Goal: Transaction & Acquisition: Purchase product/service

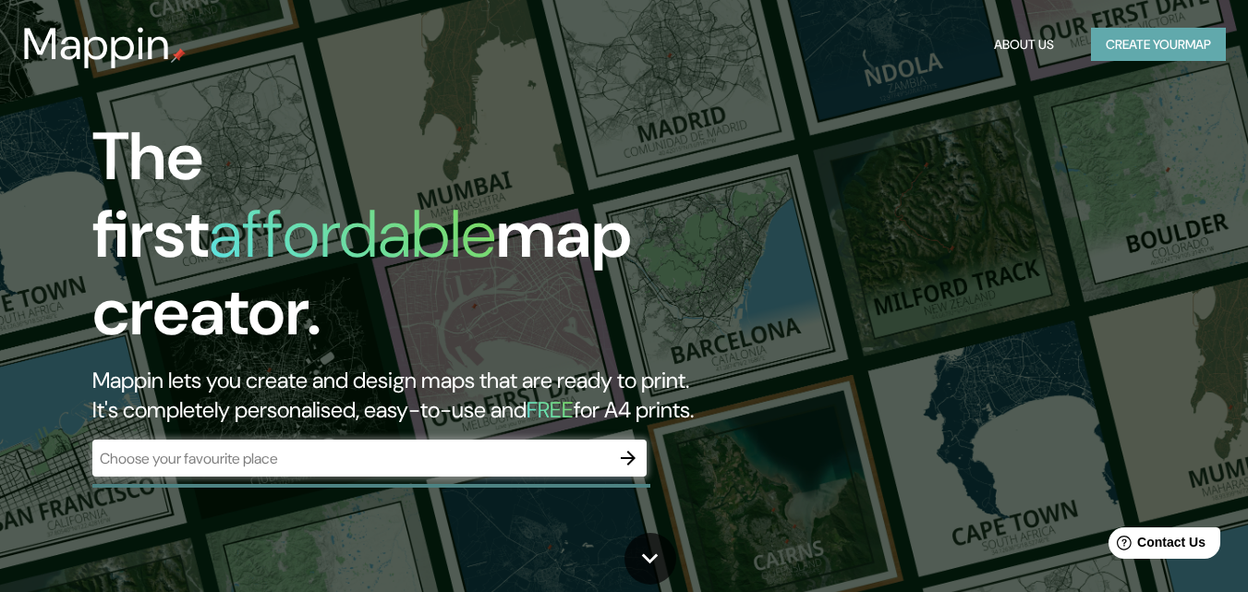
click at [1124, 54] on button "Create your map" at bounding box center [1158, 45] width 135 height 34
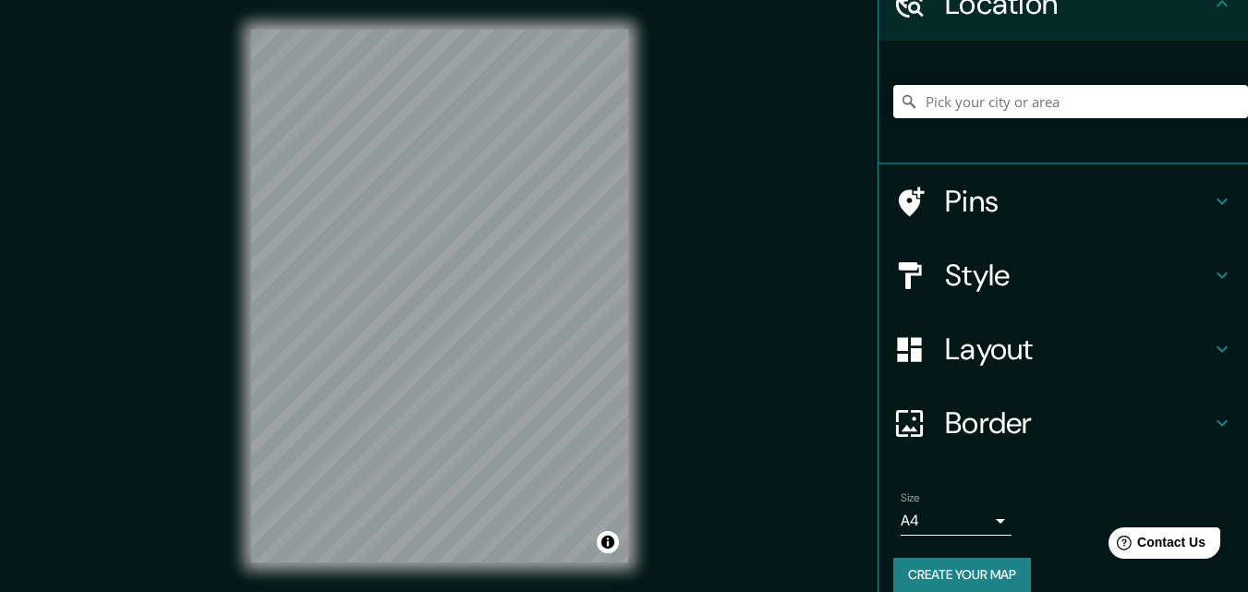
scroll to position [115, 0]
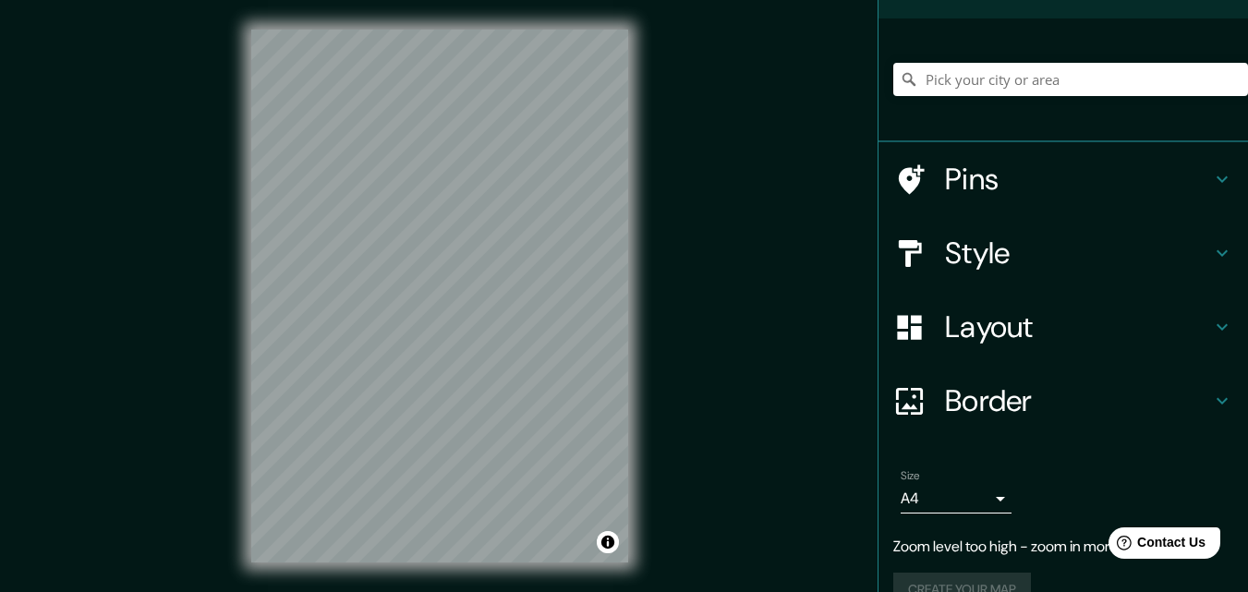
click at [952, 490] on body "Mappin Location Pins Style Layout Border Choose a border. Hint : you can make l…" at bounding box center [624, 296] width 1248 height 592
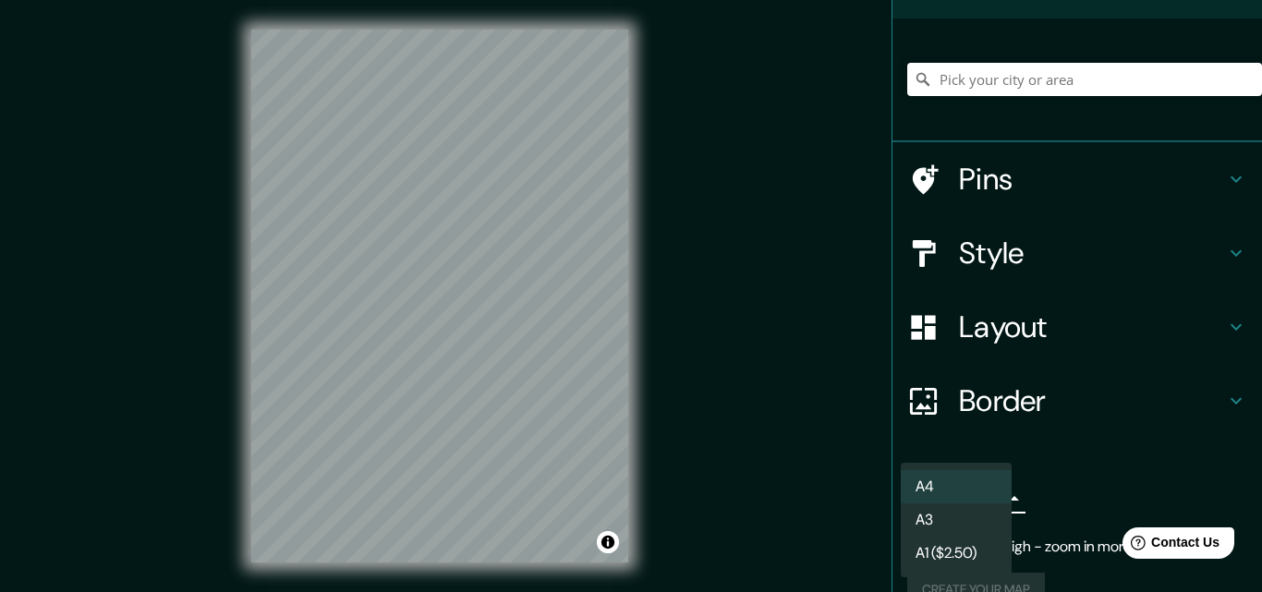
click at [947, 522] on li "A3" at bounding box center [956, 520] width 111 height 33
type input "a4"
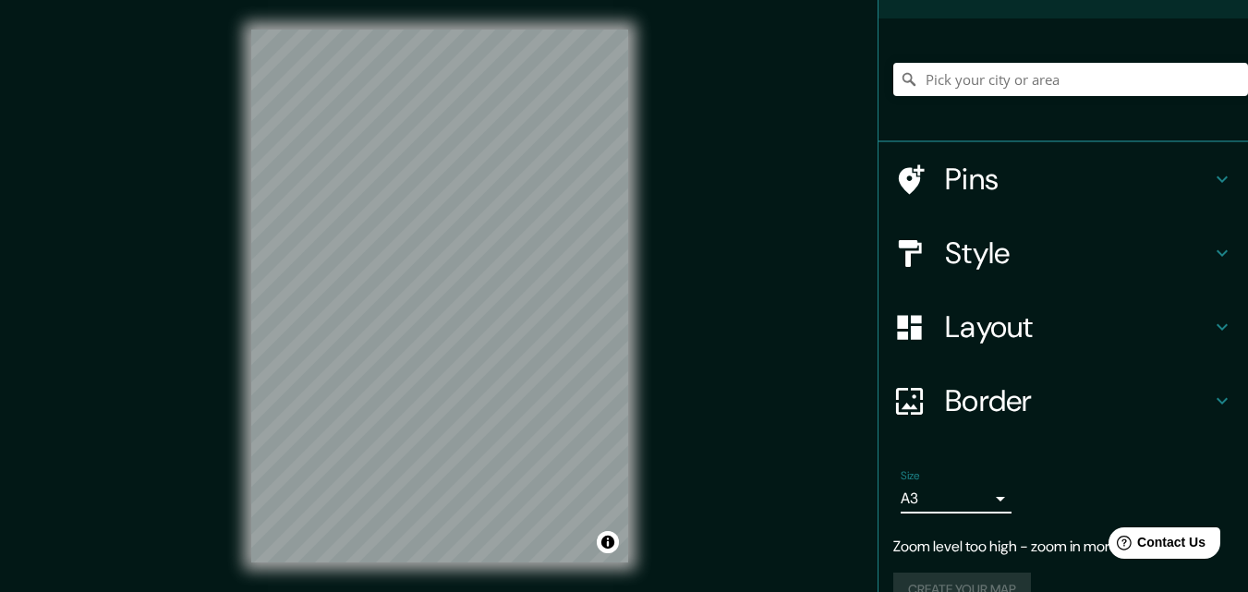
click at [1064, 176] on h4 "Pins" at bounding box center [1078, 179] width 266 height 37
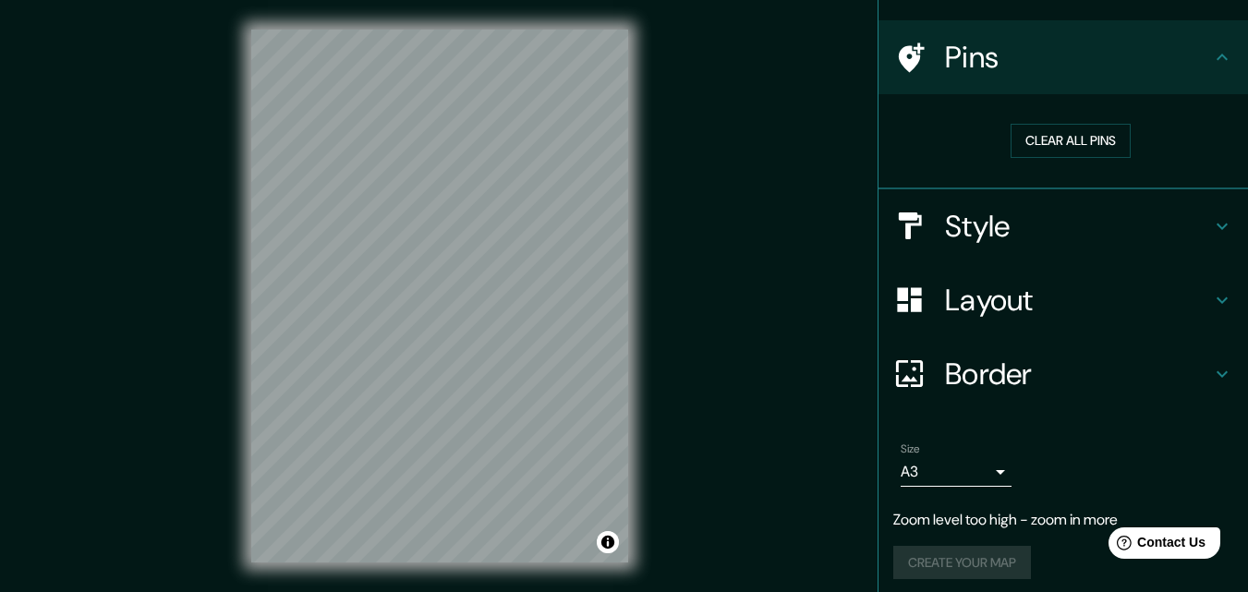
click at [1093, 72] on h4 "Pins" at bounding box center [1078, 57] width 266 height 37
click at [1072, 237] on h4 "Style" at bounding box center [1078, 226] width 266 height 37
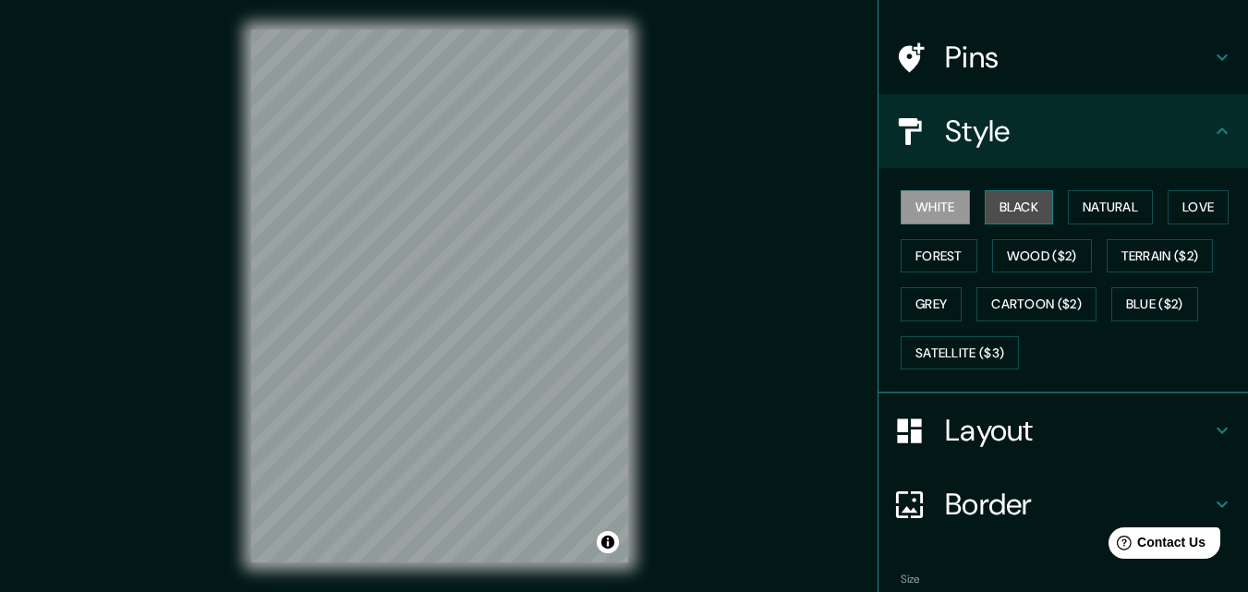
click at [1014, 216] on button "Black" at bounding box center [1019, 207] width 69 height 34
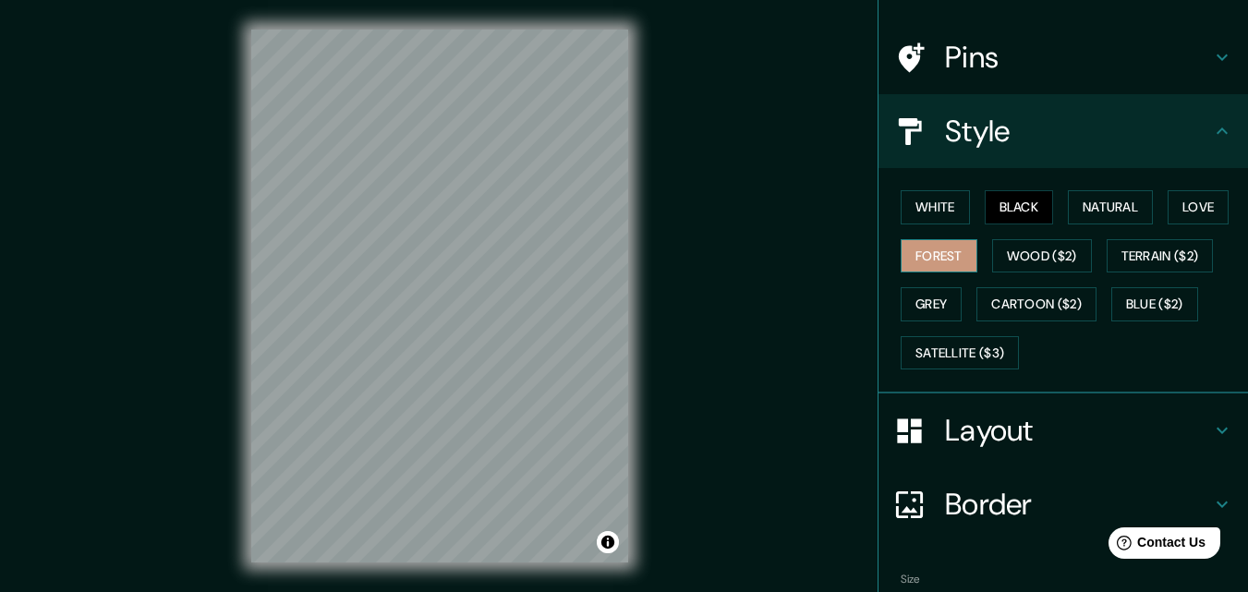
click at [947, 267] on button "Forest" at bounding box center [939, 256] width 77 height 34
click at [936, 203] on button "White" at bounding box center [935, 207] width 69 height 34
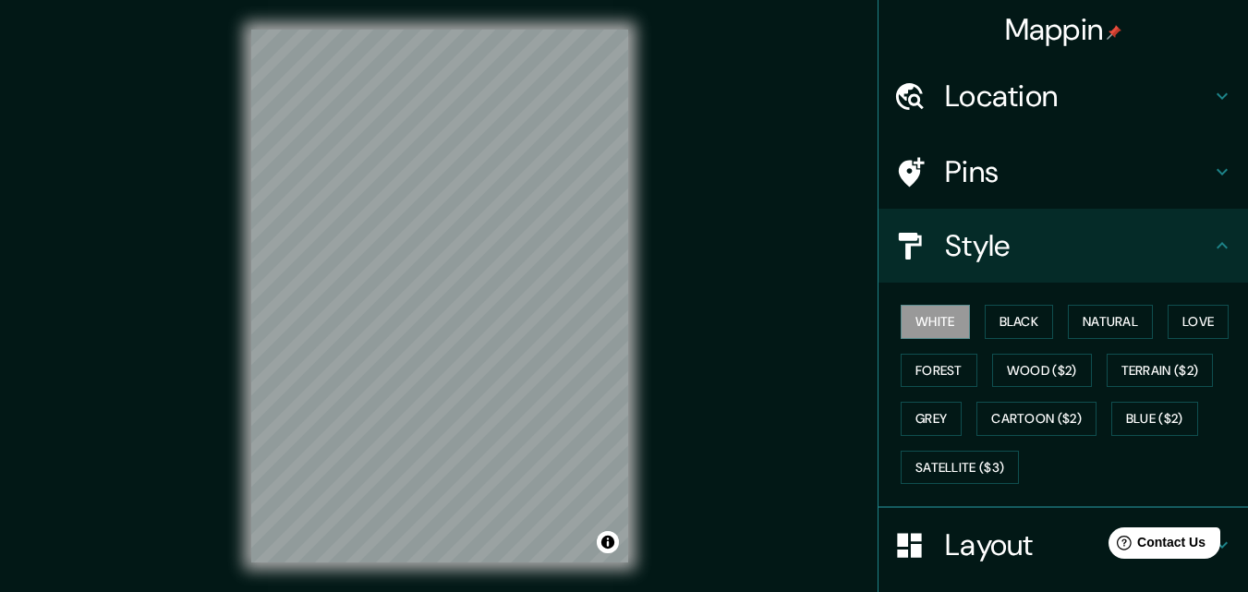
click at [1049, 115] on div "Location" at bounding box center [1064, 96] width 370 height 74
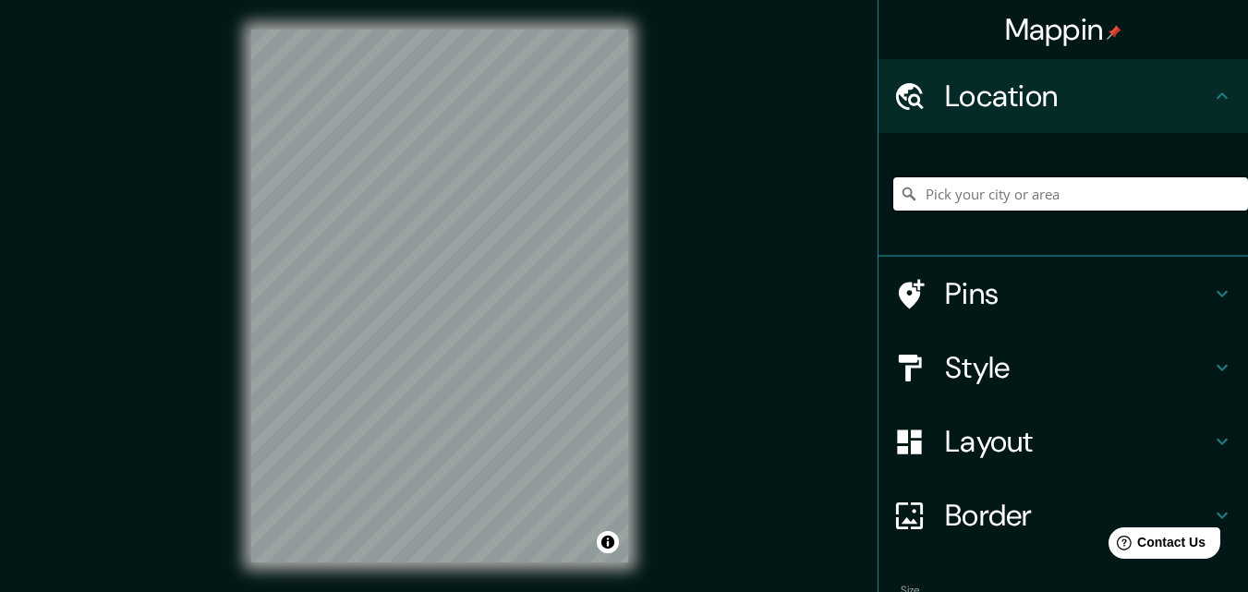
click at [1008, 200] on input "Pick your city or area" at bounding box center [1070, 193] width 355 height 33
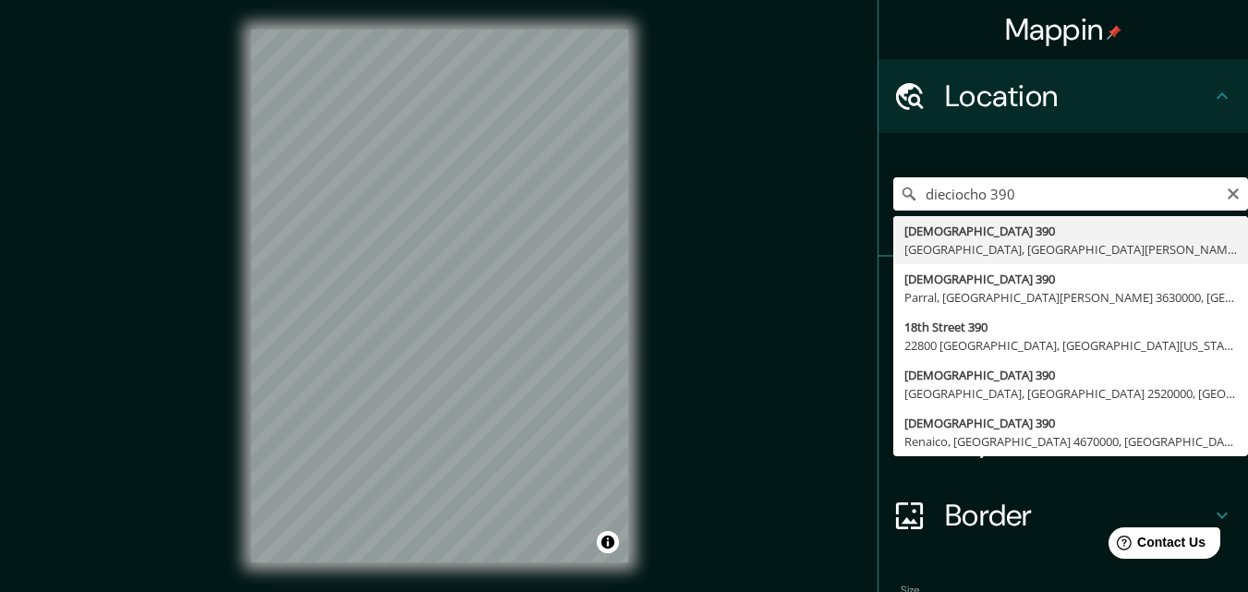
type input "[STREET_ADDRESS][PERSON_NAME]"
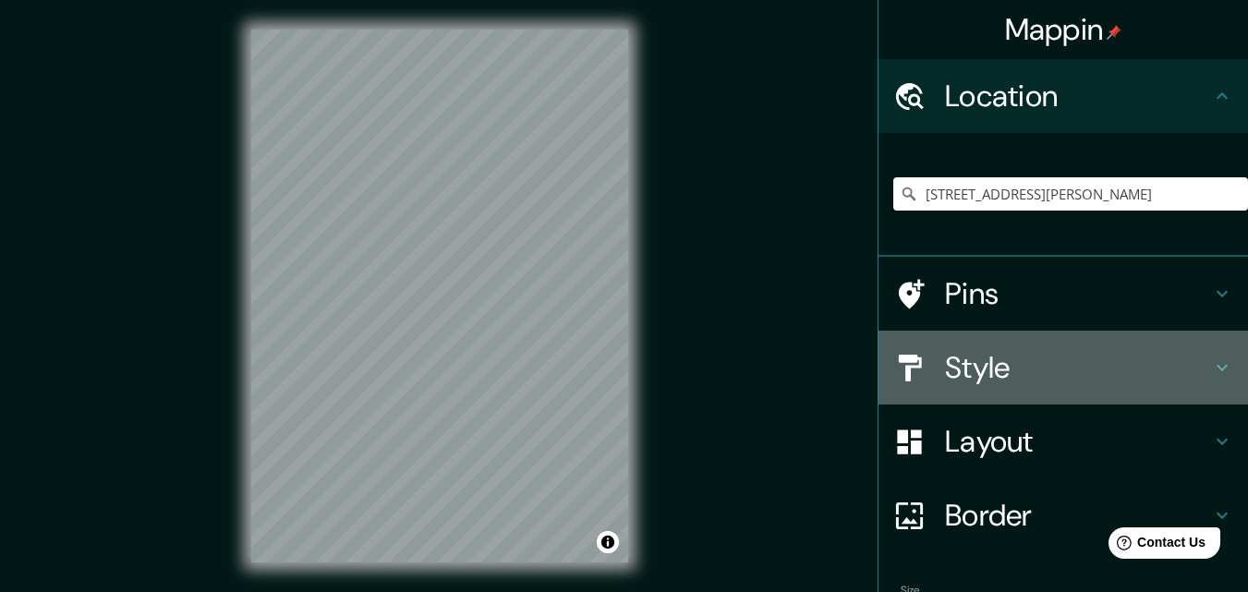
click at [945, 366] on h4 "Style" at bounding box center [1078, 367] width 266 height 37
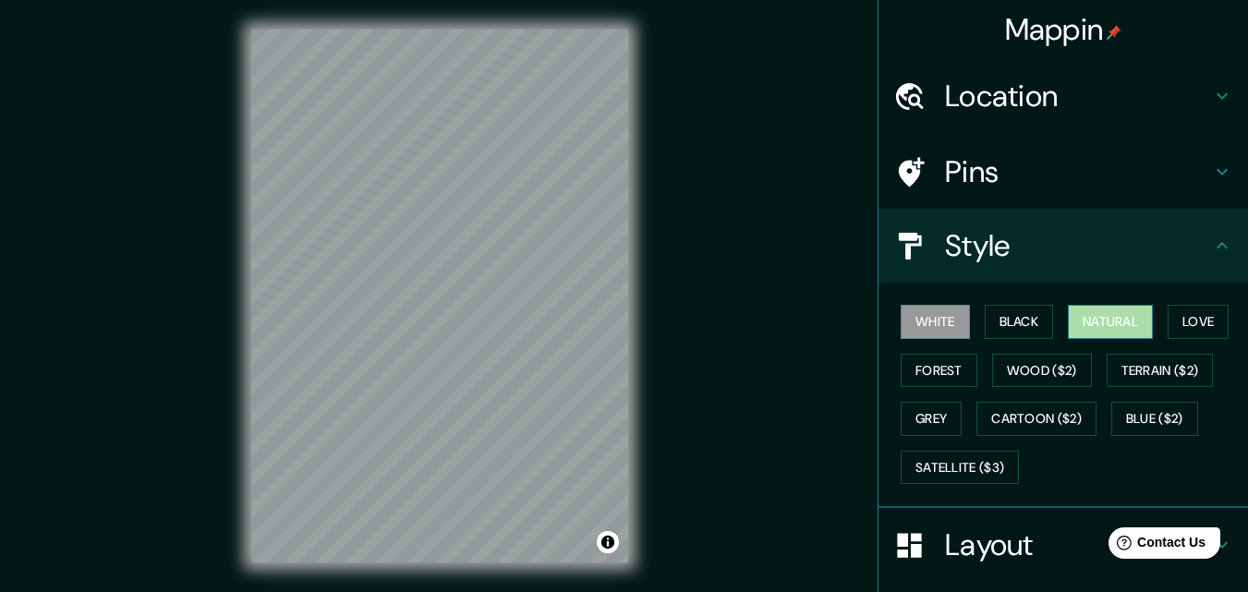
click at [1083, 316] on button "Natural" at bounding box center [1110, 322] width 85 height 34
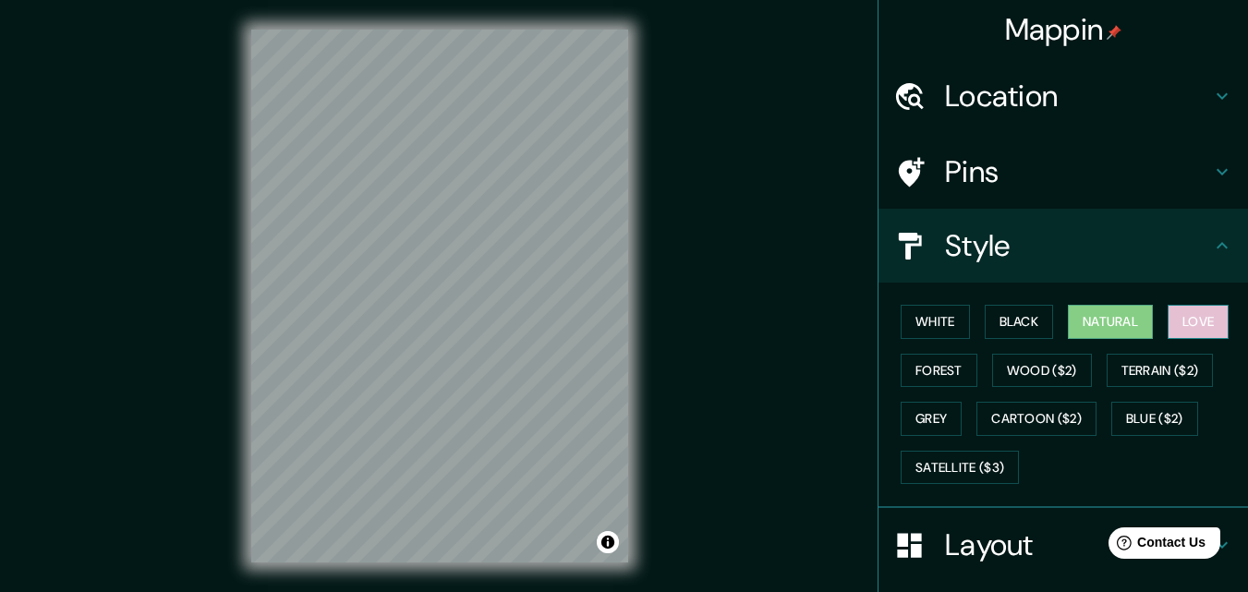
click at [1180, 316] on button "Love" at bounding box center [1198, 322] width 61 height 34
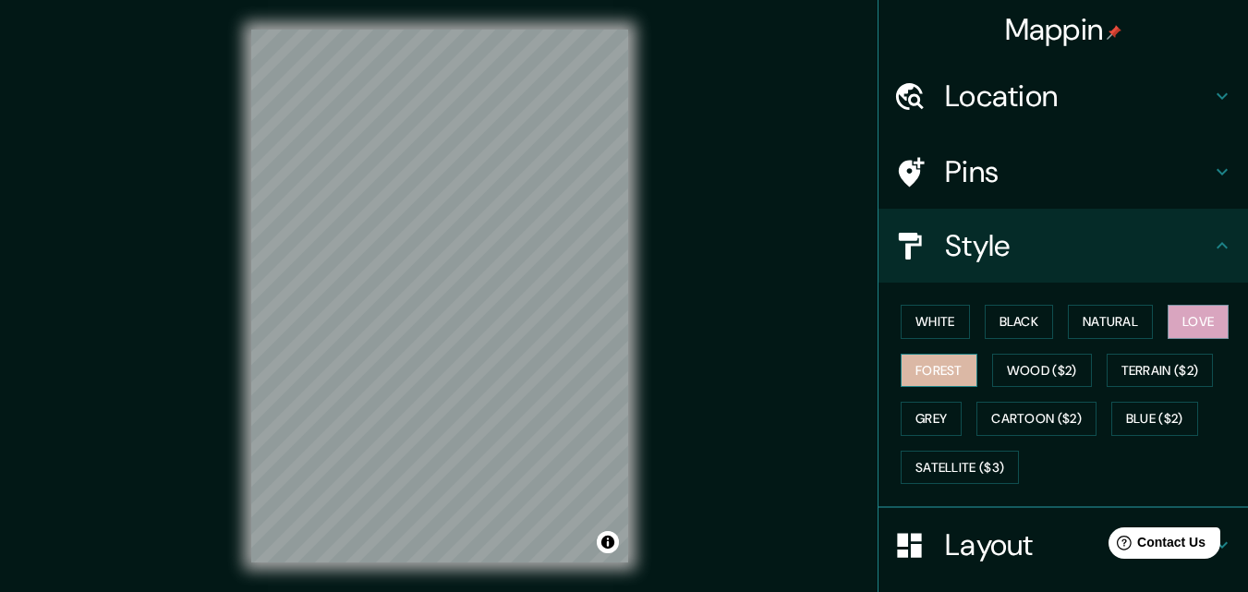
click at [920, 359] on button "Forest" at bounding box center [939, 371] width 77 height 34
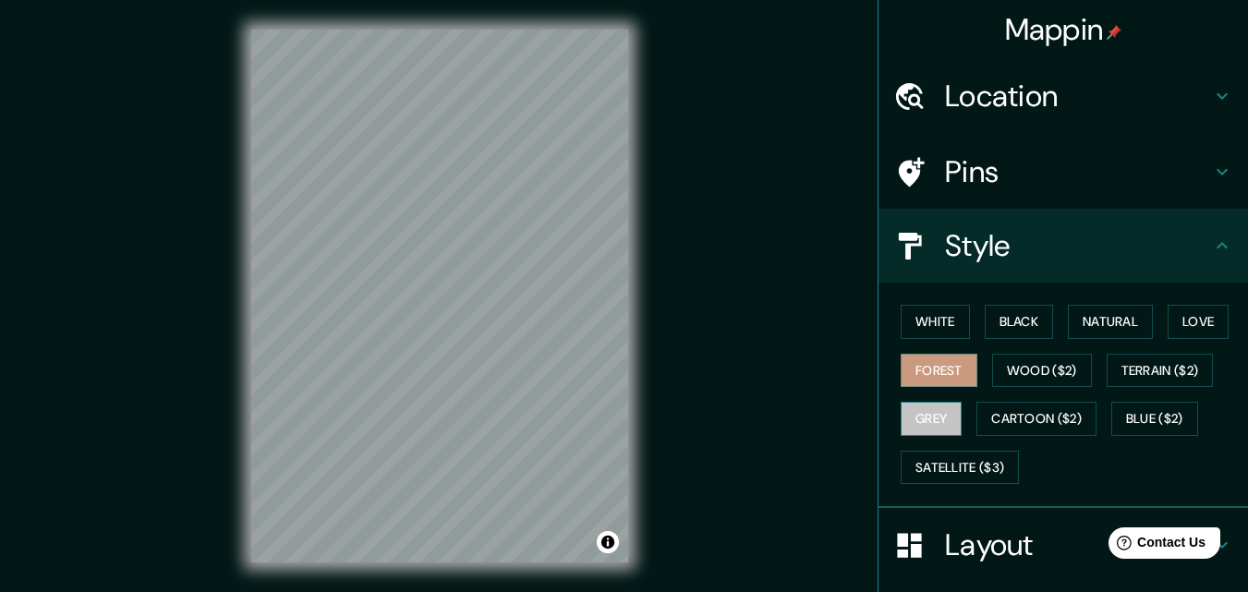
click at [915, 417] on button "Grey" at bounding box center [931, 419] width 61 height 34
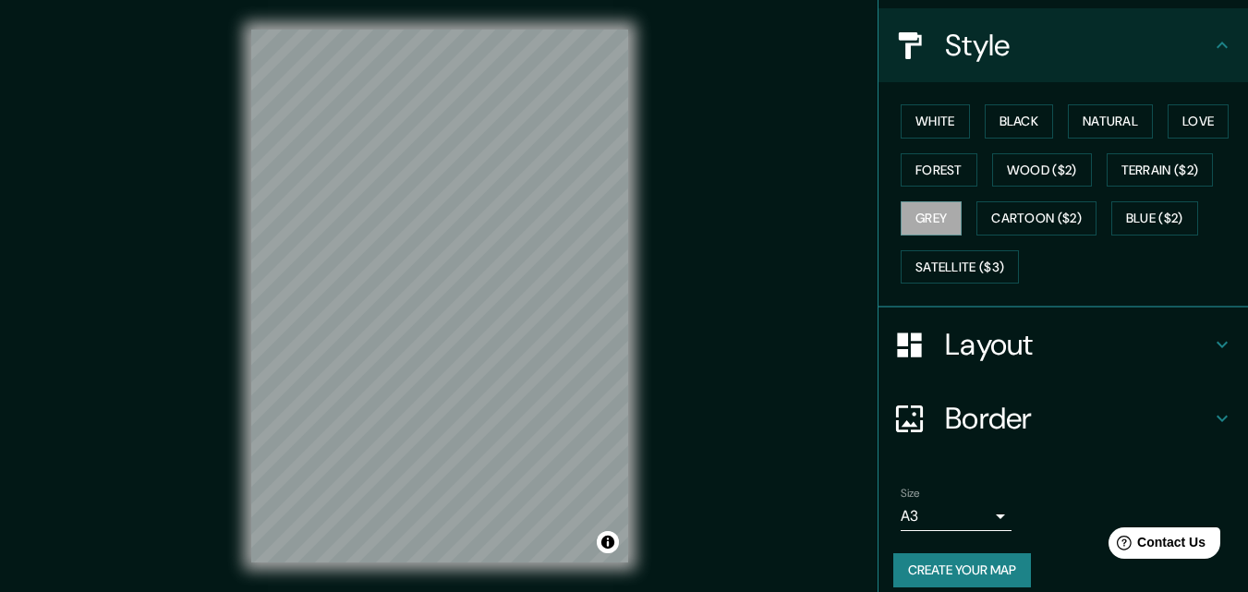
scroll to position [218, 0]
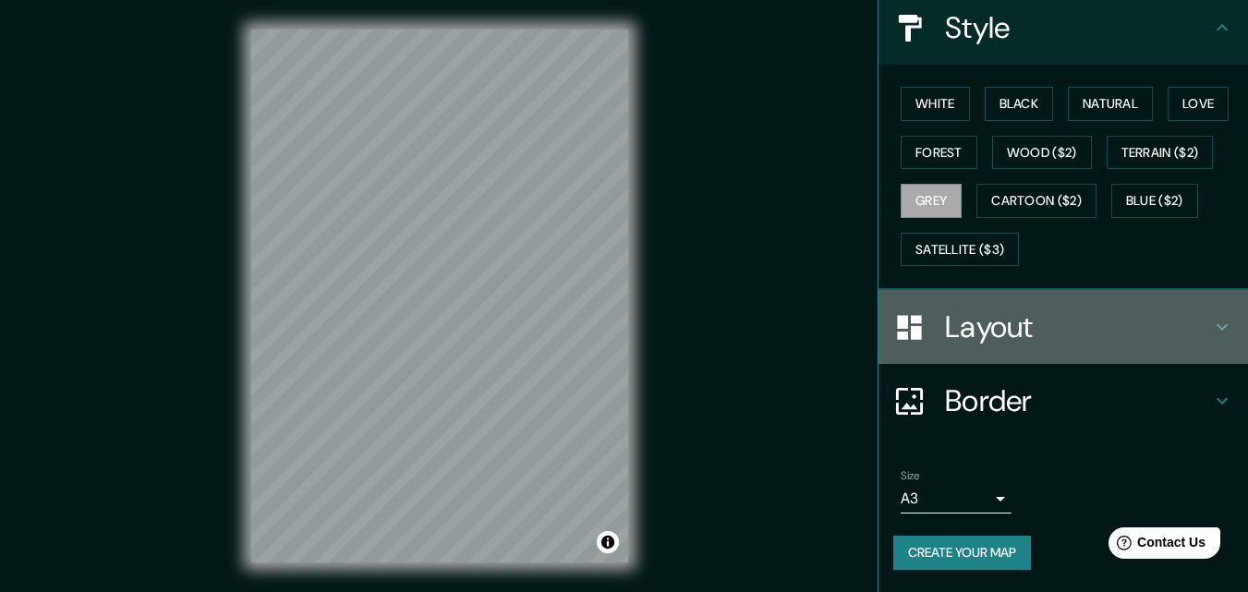
click at [1099, 333] on h4 "Layout" at bounding box center [1078, 327] width 266 height 37
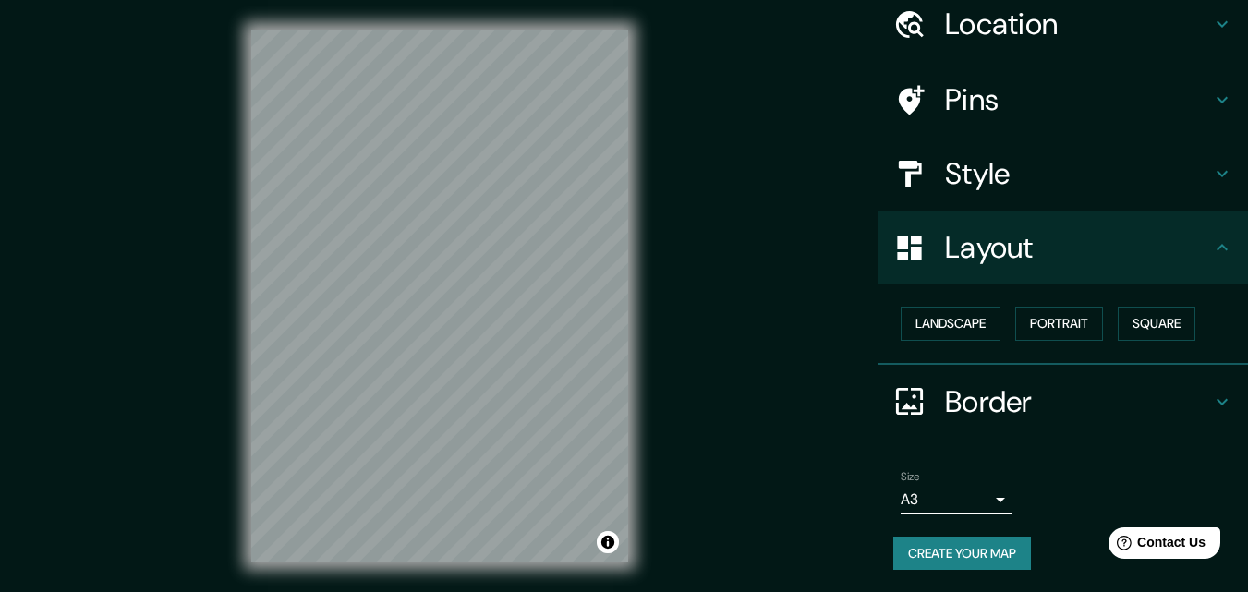
scroll to position [72, 0]
click at [967, 326] on button "Landscape" at bounding box center [951, 324] width 100 height 34
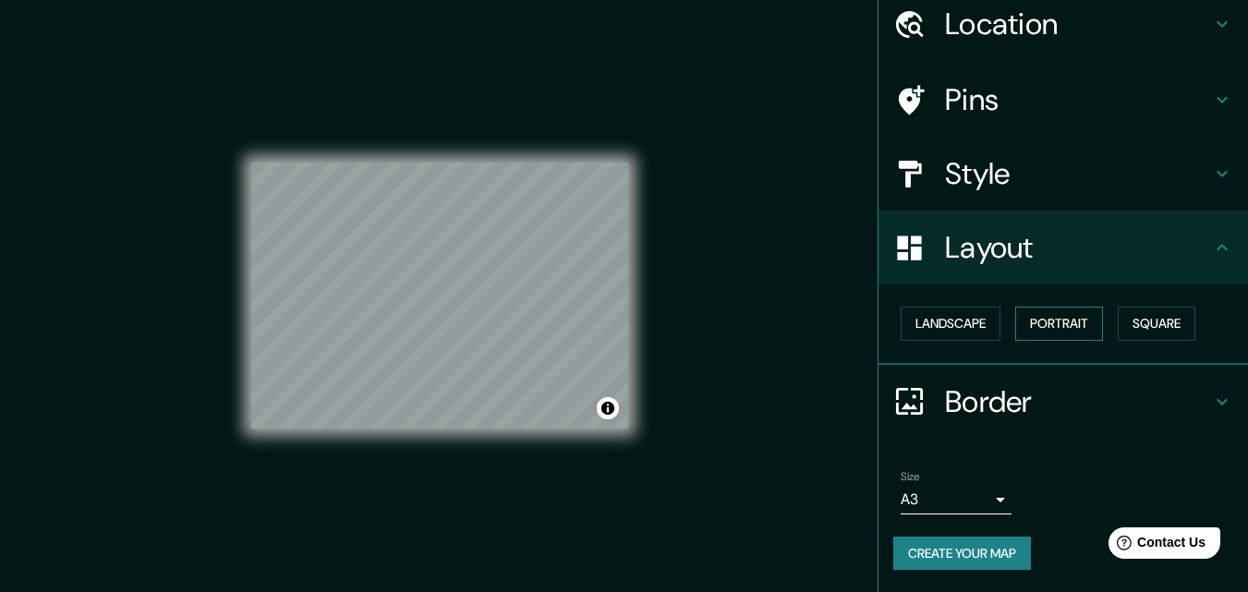
click at [1021, 320] on button "Portrait" at bounding box center [1059, 324] width 88 height 34
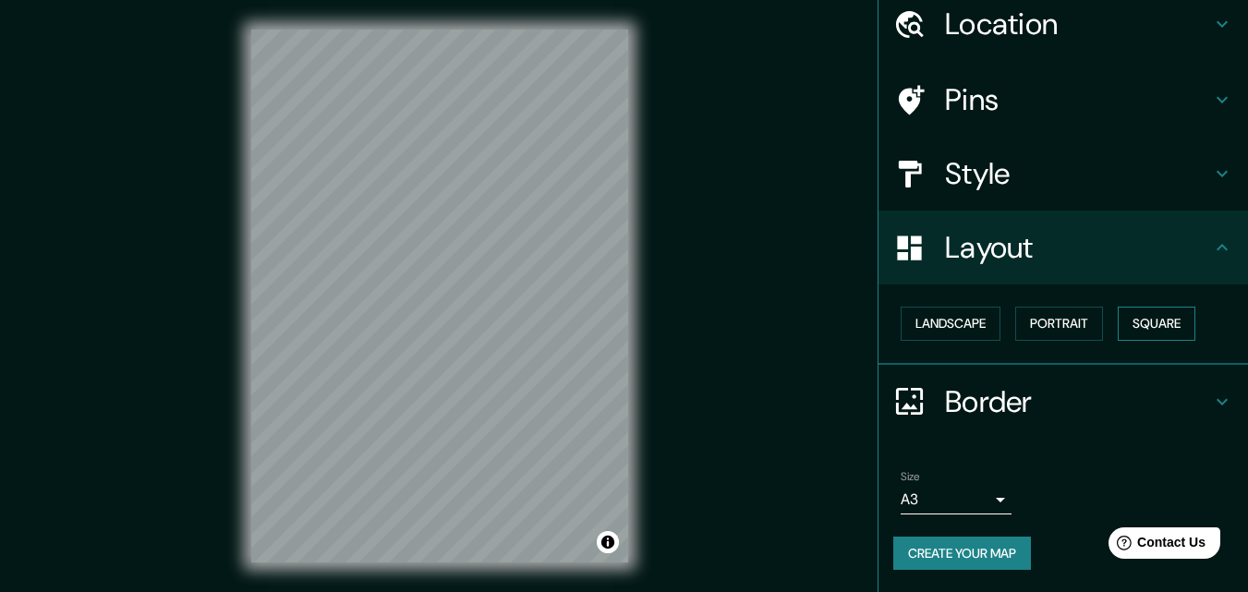
click at [1125, 307] on button "Square" at bounding box center [1157, 324] width 78 height 34
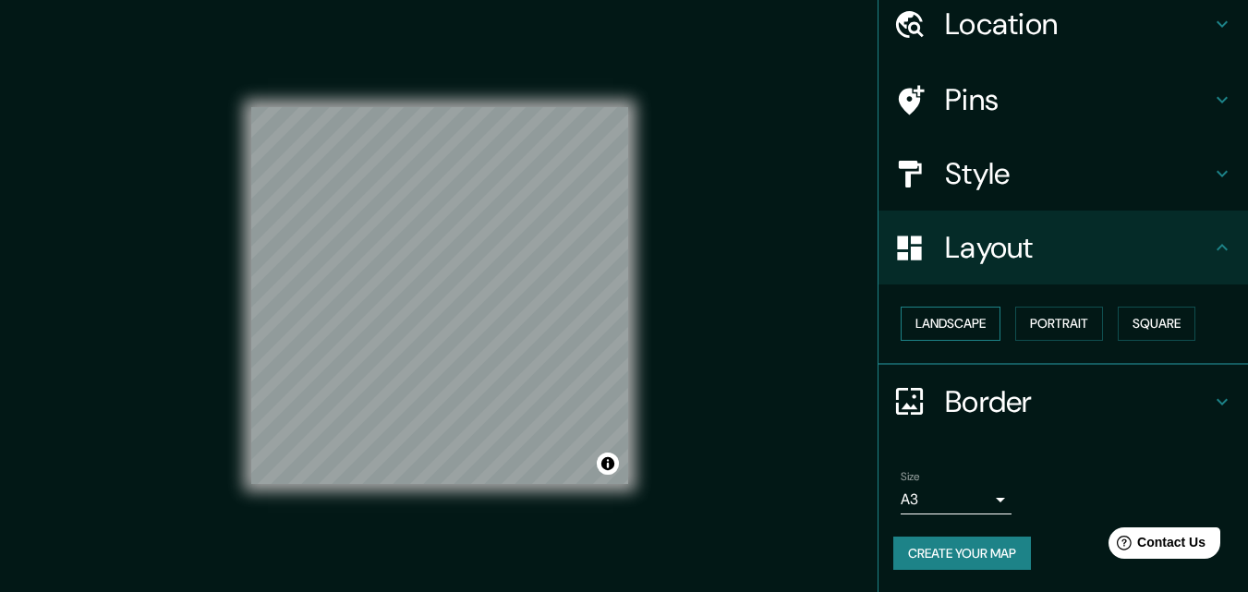
click at [926, 313] on button "Landscape" at bounding box center [951, 324] width 100 height 34
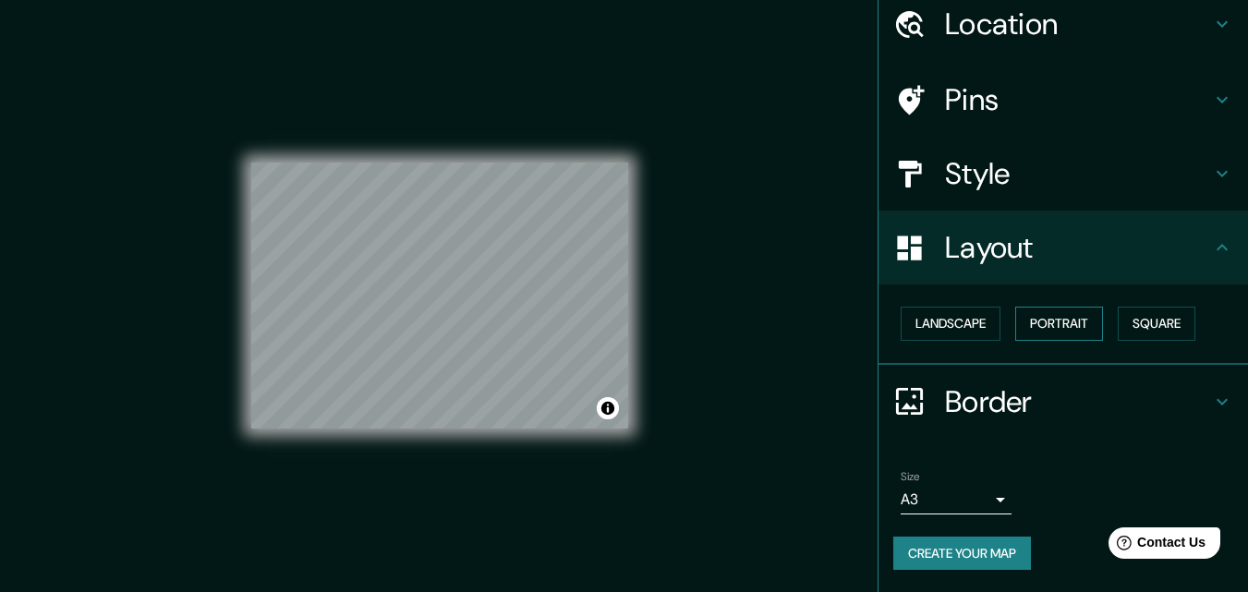
click at [1046, 322] on button "Portrait" at bounding box center [1059, 324] width 88 height 34
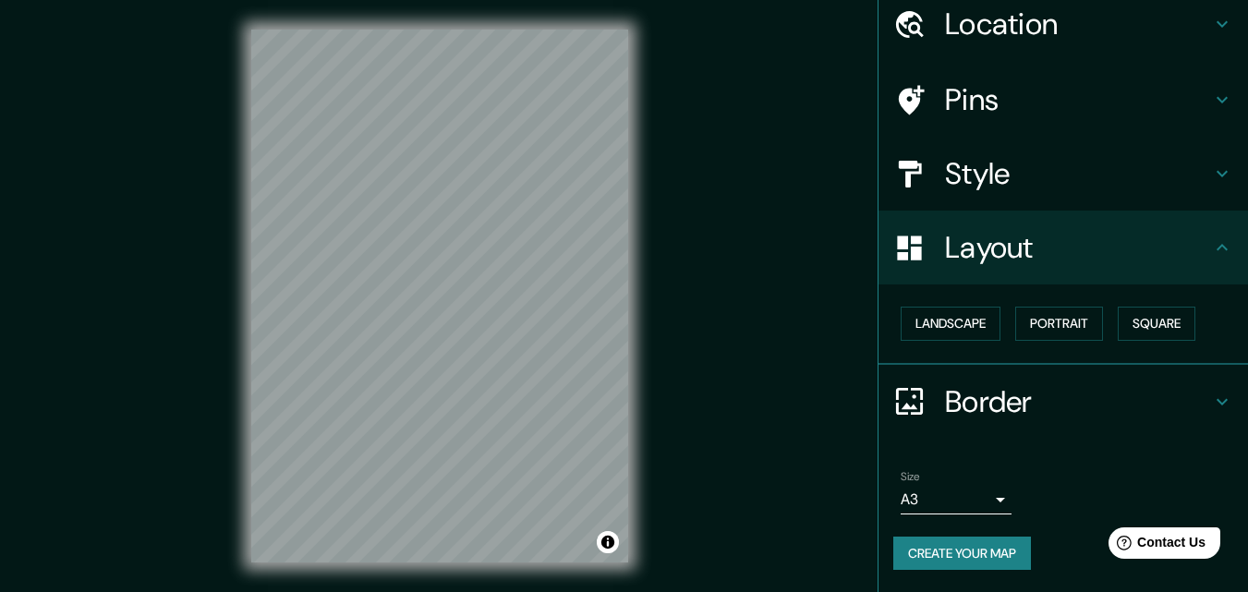
click at [1092, 237] on h4 "Layout" at bounding box center [1078, 247] width 266 height 37
click at [1204, 235] on div "Layout" at bounding box center [1064, 248] width 370 height 74
click at [1211, 239] on icon at bounding box center [1222, 248] width 22 height 22
click at [1088, 406] on h4 "Border" at bounding box center [1078, 401] width 266 height 37
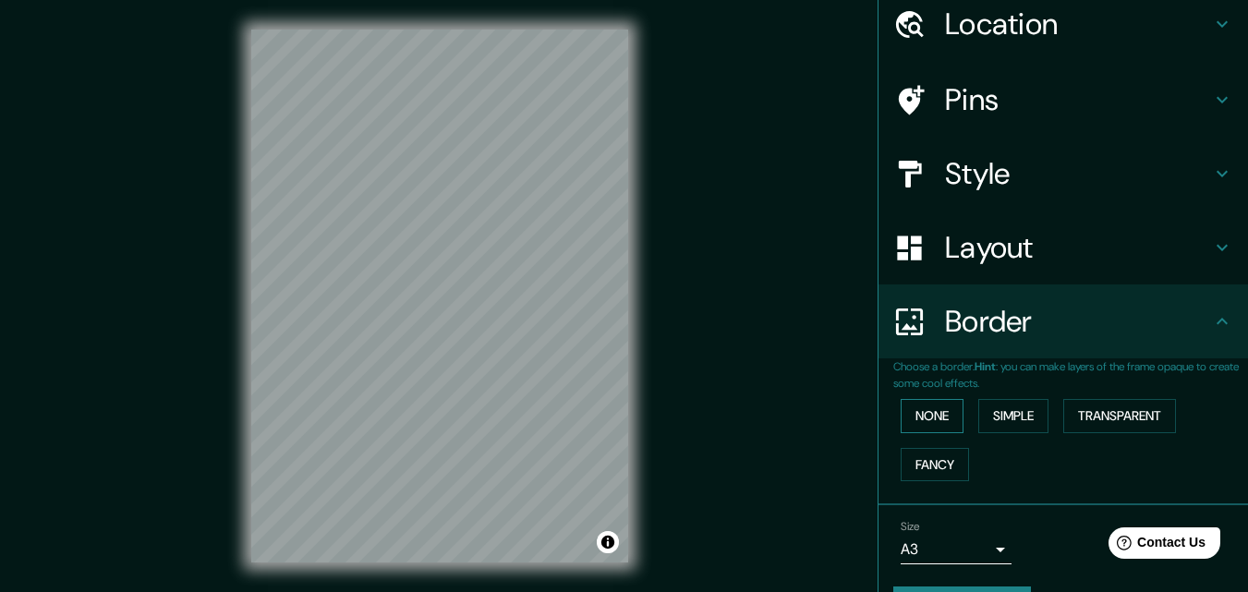
click at [932, 411] on button "None" at bounding box center [932, 416] width 63 height 34
click at [1019, 407] on button "Simple" at bounding box center [1013, 416] width 70 height 34
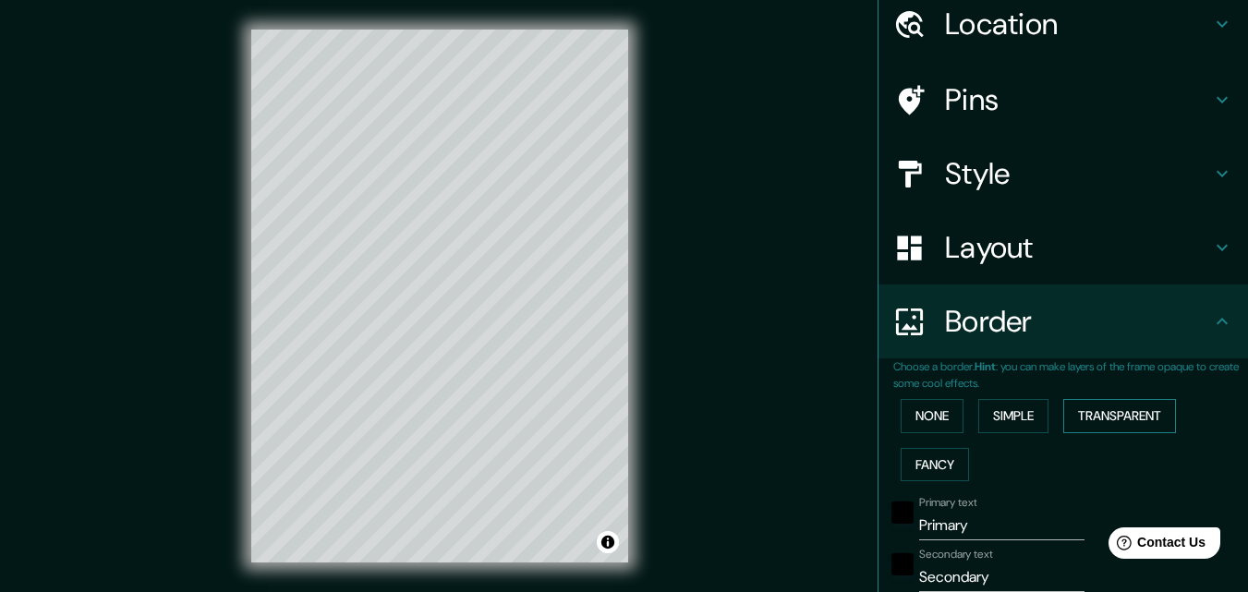
click at [1107, 409] on button "Transparent" at bounding box center [1119, 416] width 113 height 34
click at [926, 453] on button "Fancy" at bounding box center [935, 465] width 68 height 34
click at [929, 413] on button "None" at bounding box center [932, 416] width 63 height 34
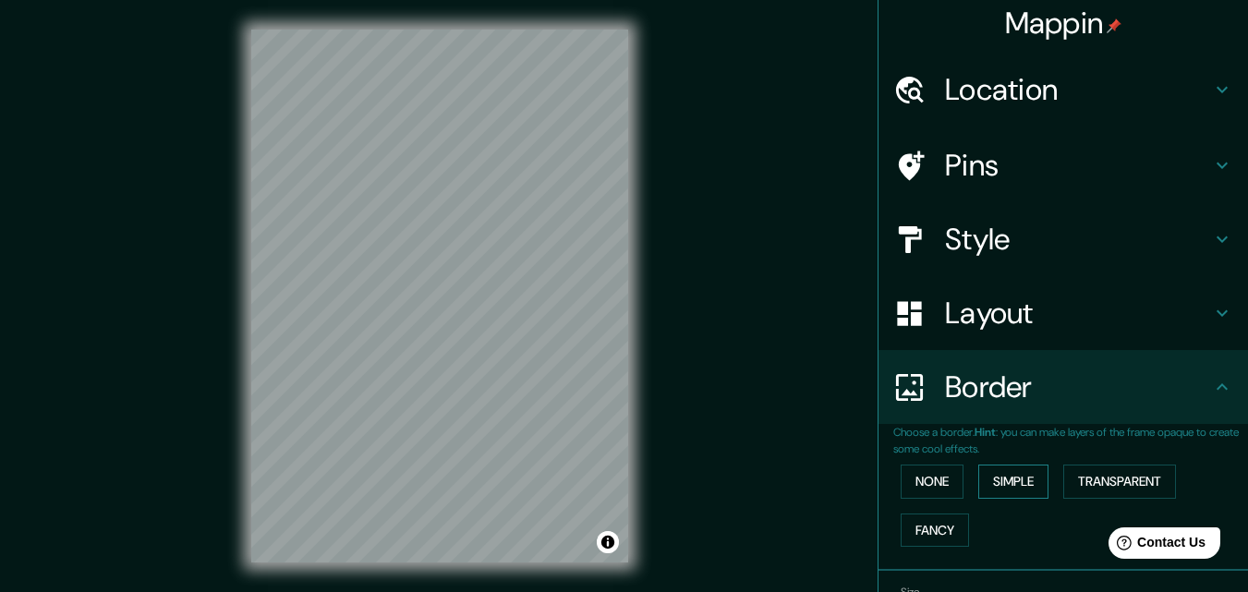
scroll to position [0, 0]
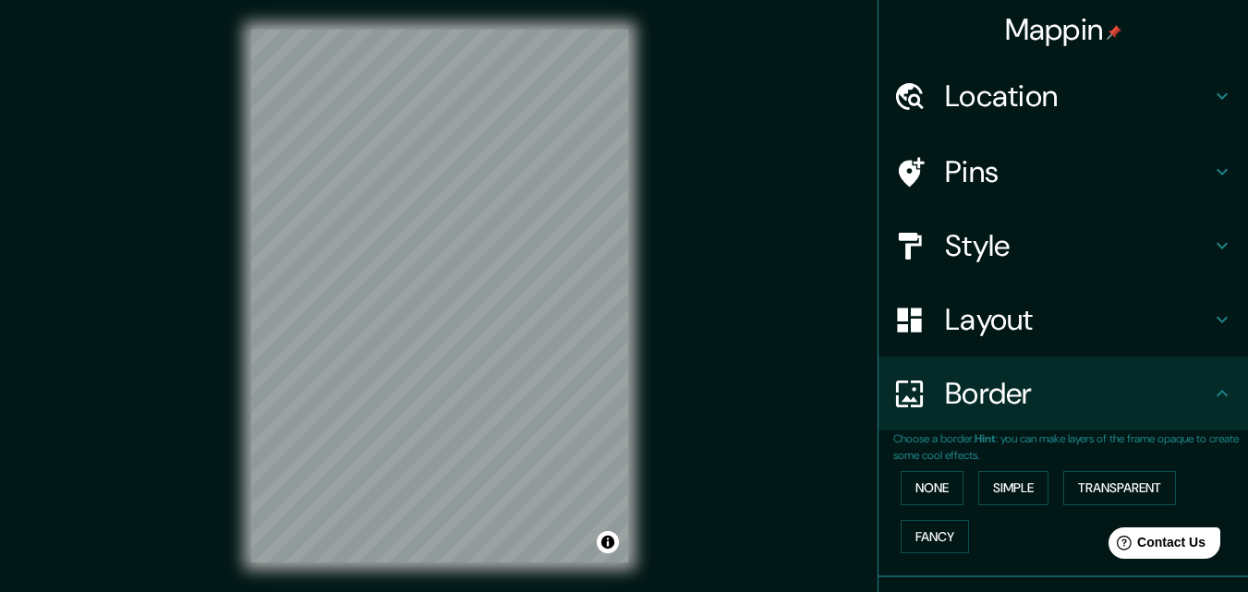
click at [996, 250] on h4 "Style" at bounding box center [1078, 245] width 266 height 37
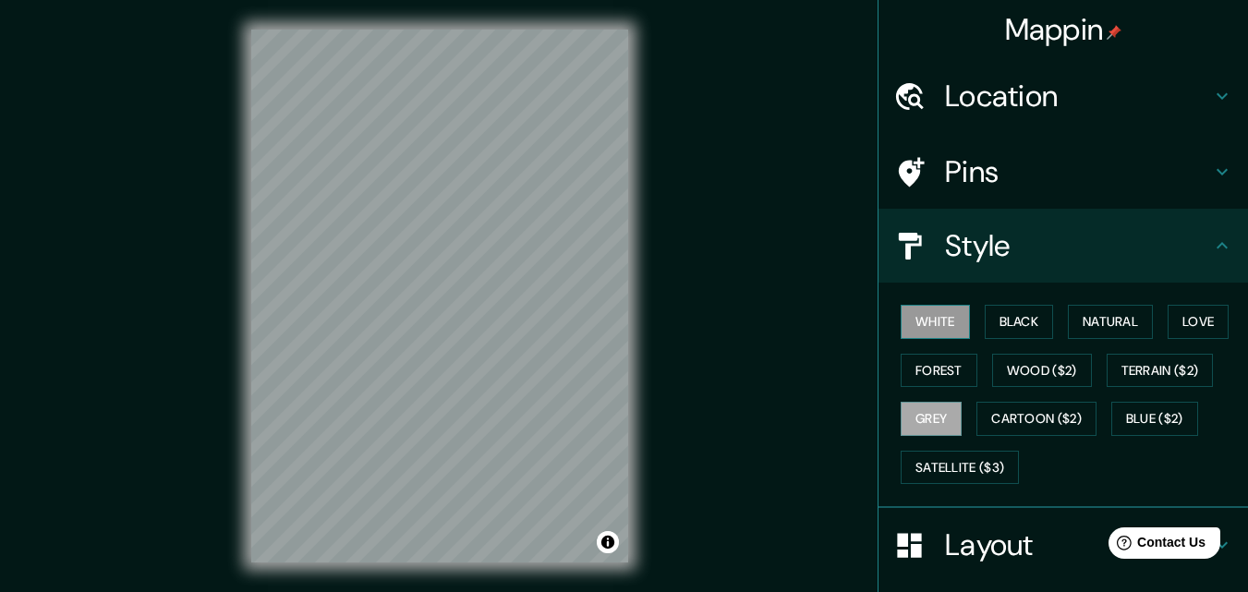
click at [938, 328] on button "White" at bounding box center [935, 322] width 69 height 34
click at [985, 330] on button "Black" at bounding box center [1019, 322] width 69 height 34
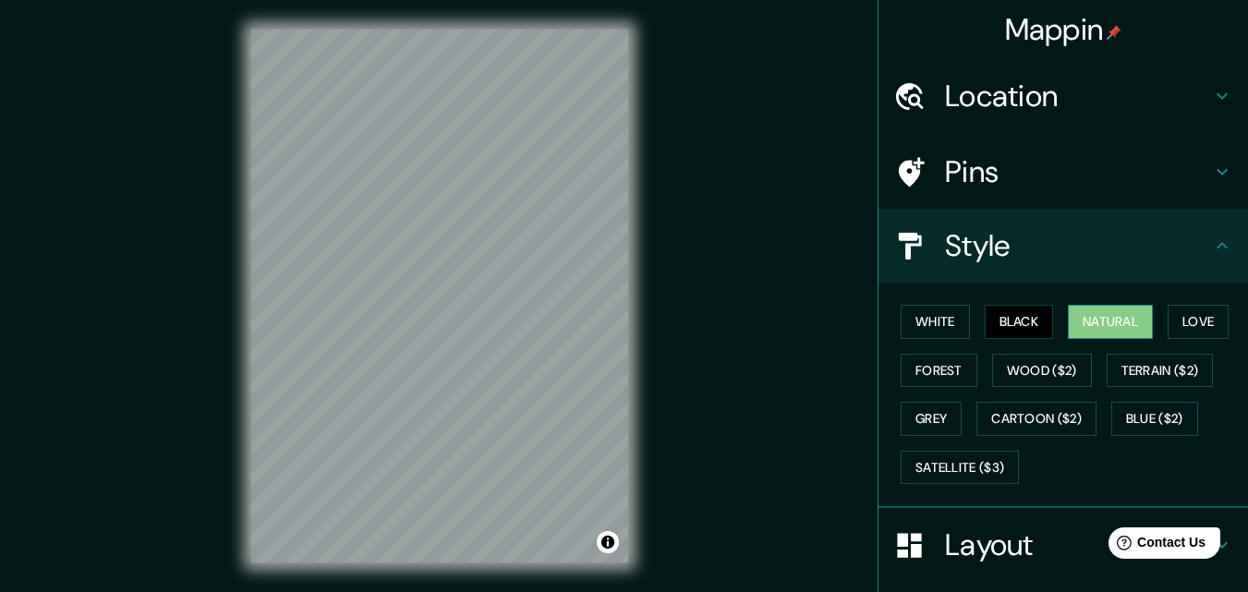
click at [1090, 330] on button "Natural" at bounding box center [1110, 322] width 85 height 34
click at [99, 151] on div "Mappin Location [STREET_ADDRESS][PERSON_NAME] Pins Style White Black Natural Lo…" at bounding box center [624, 311] width 1248 height 622
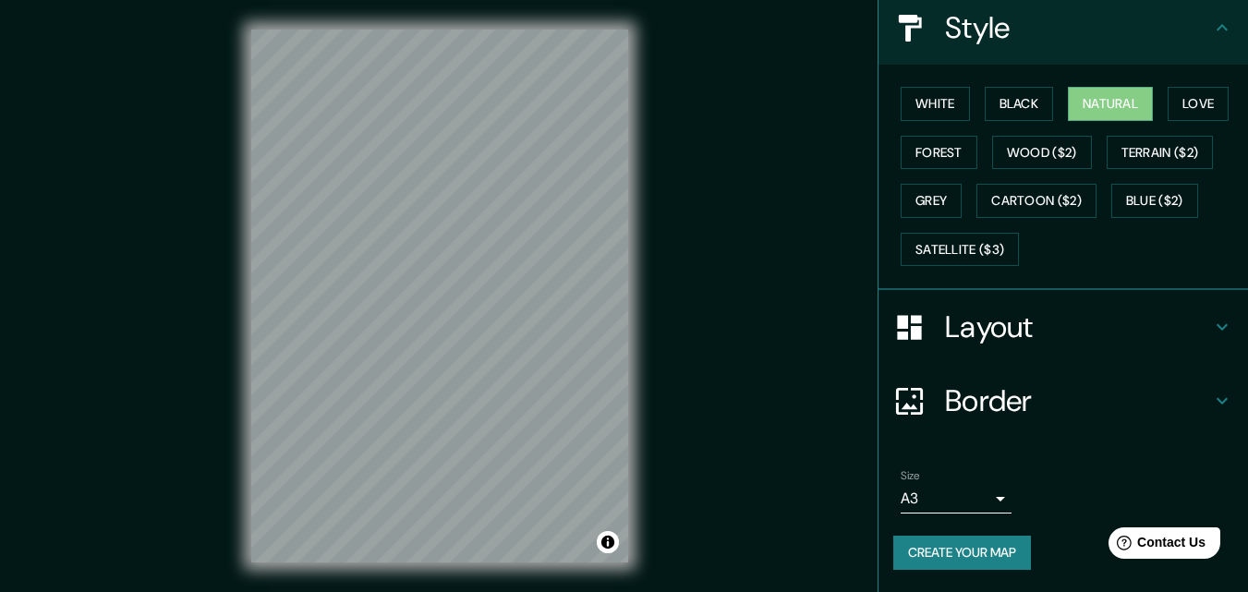
click at [988, 343] on h4 "Layout" at bounding box center [1078, 327] width 266 height 37
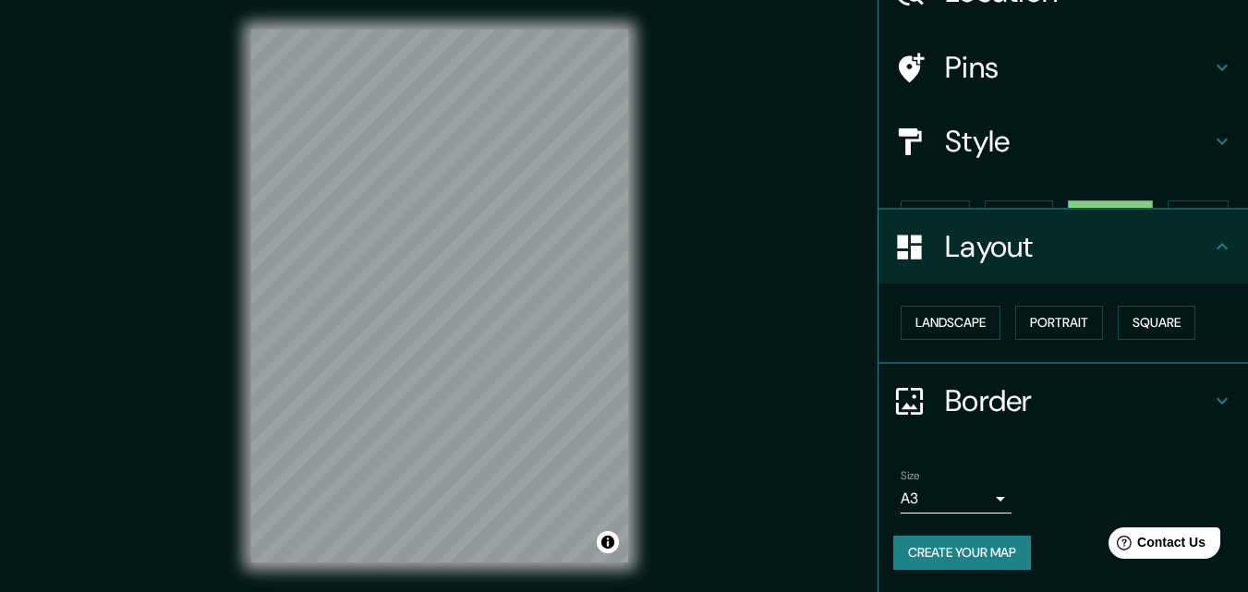
scroll to position [72, 0]
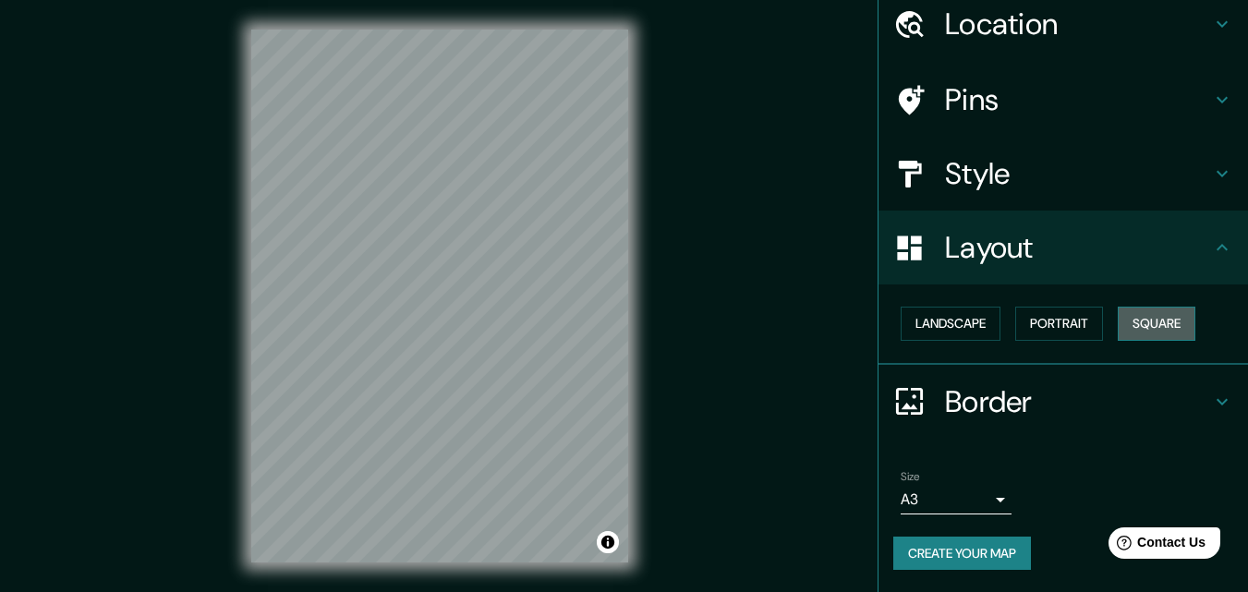
click at [1154, 336] on button "Square" at bounding box center [1157, 324] width 78 height 34
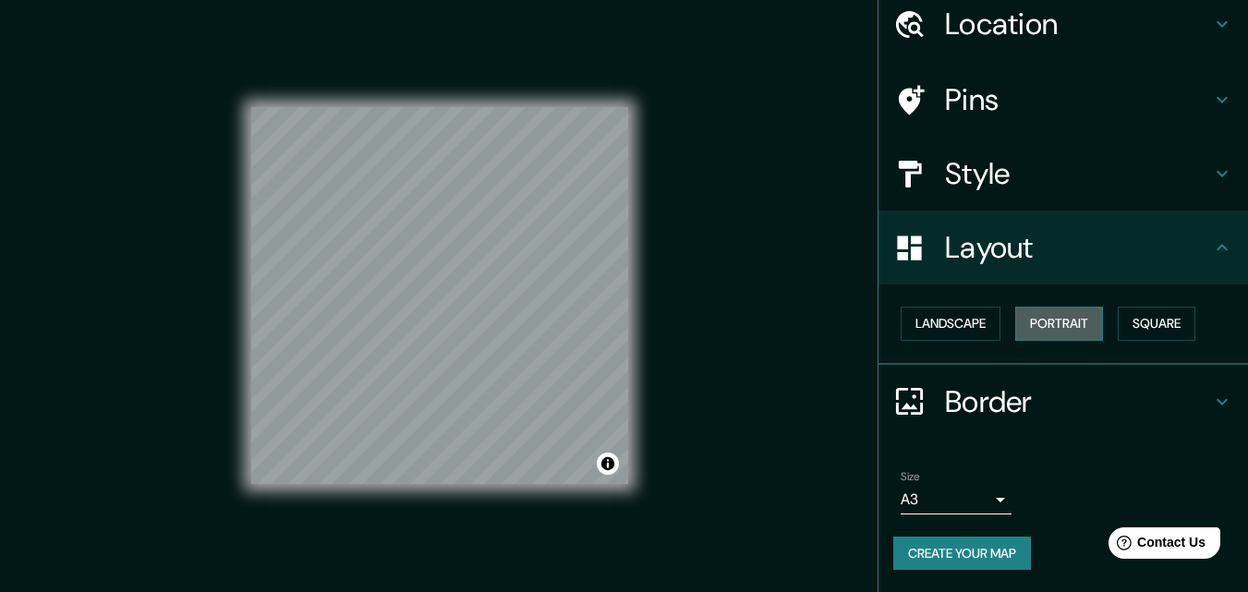
click at [1047, 322] on button "Portrait" at bounding box center [1059, 324] width 88 height 34
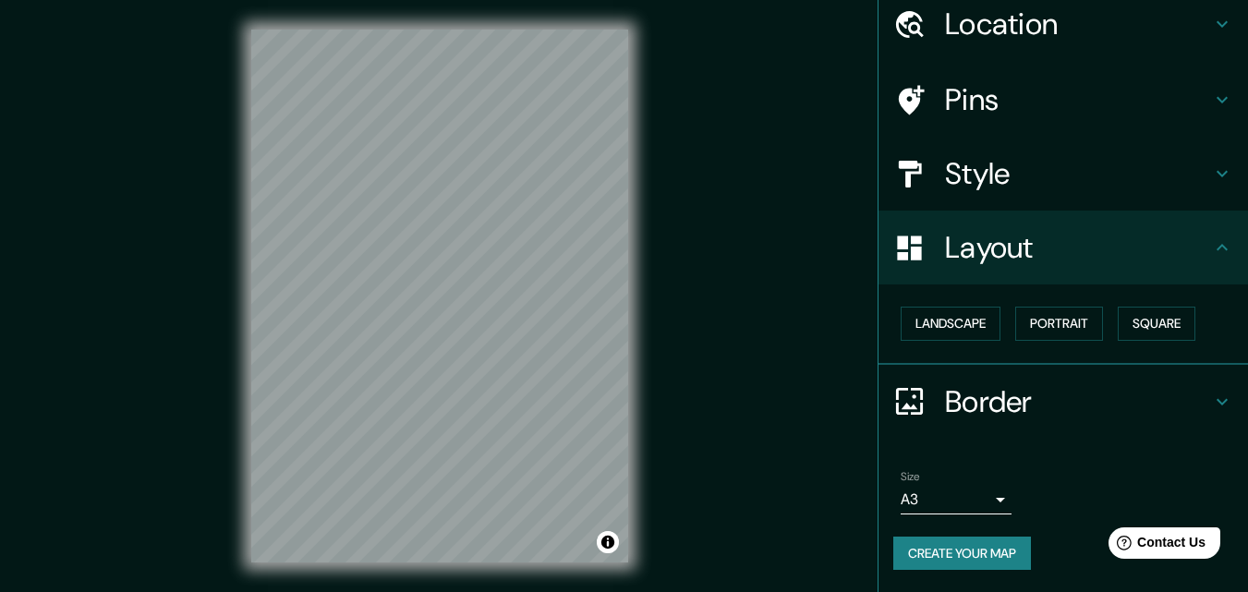
click at [966, 555] on button "Create your map" at bounding box center [962, 554] width 138 height 34
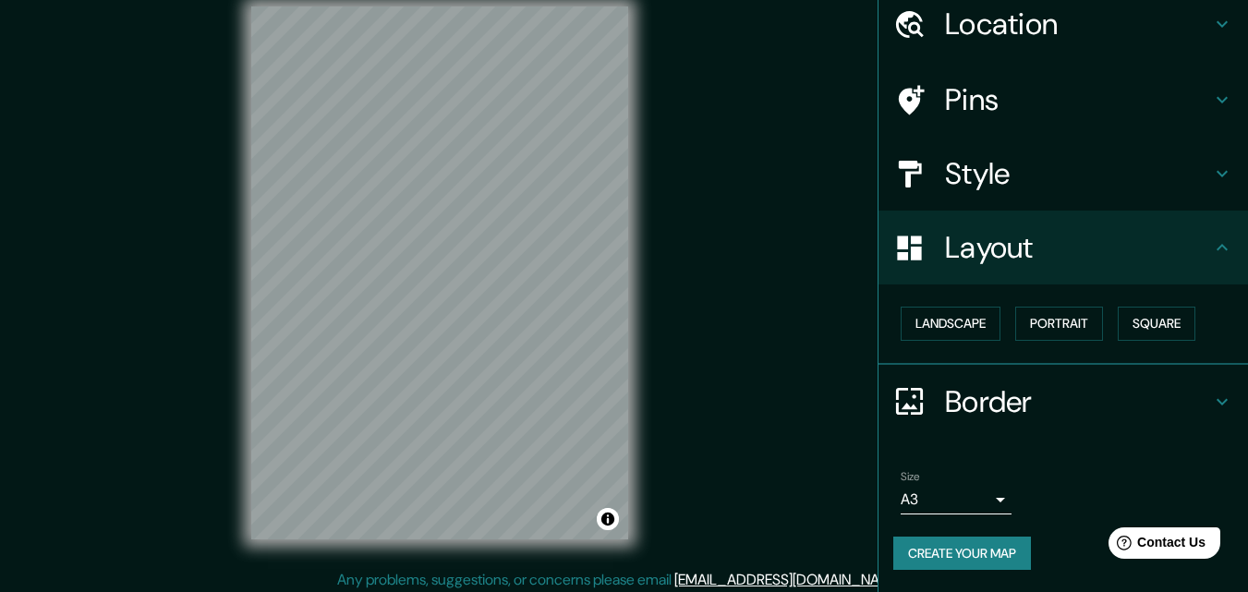
scroll to position [30, 0]
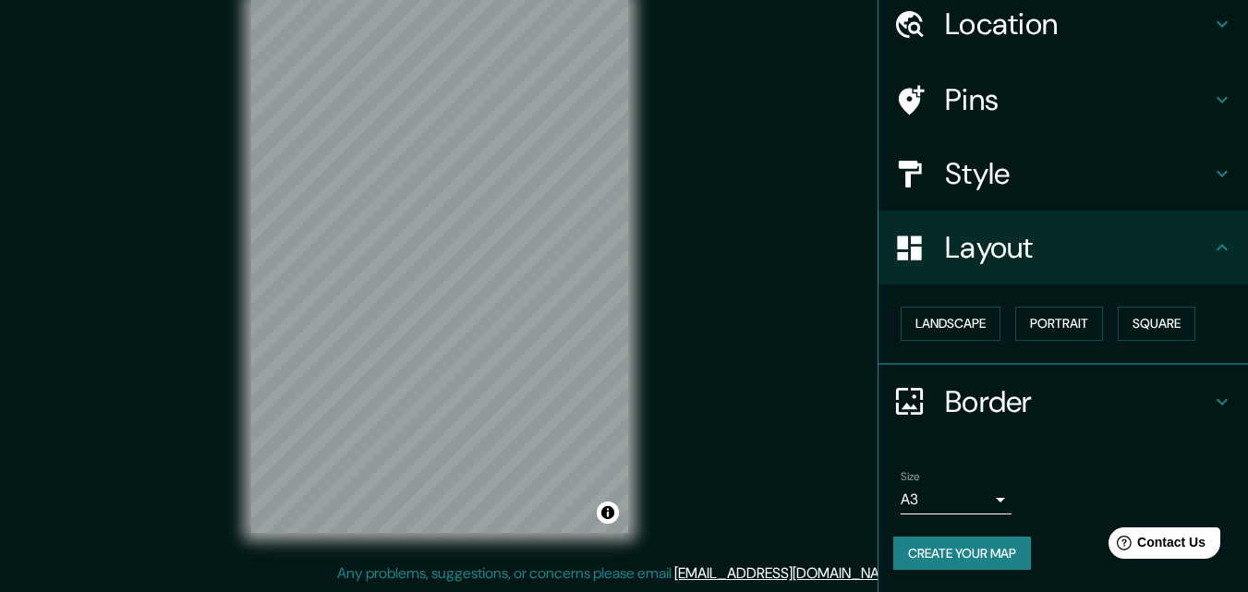
click at [971, 542] on button "Create your map" at bounding box center [962, 554] width 138 height 34
